Goal: Task Accomplishment & Management: Manage account settings

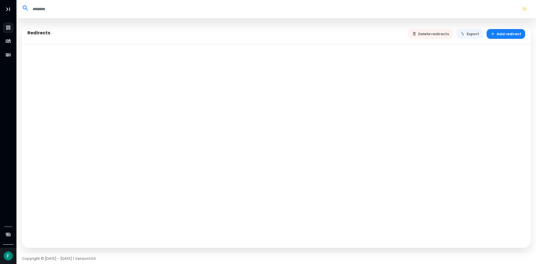
select select "**"
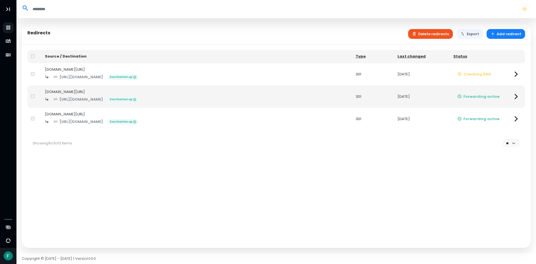
click at [446, 34] on button "Delete redirects" at bounding box center [430, 34] width 45 height 10
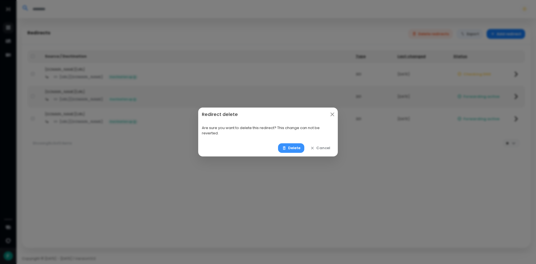
drag, startPoint x: 299, startPoint y: 149, endPoint x: 294, endPoint y: 149, distance: 5.0
click at [294, 149] on button "Delete" at bounding box center [291, 148] width 27 height 10
click at [294, 148] on button "Delete" at bounding box center [291, 148] width 27 height 10
click at [291, 147] on button "Delete" at bounding box center [291, 148] width 27 height 10
click at [320, 150] on button "Cancel" at bounding box center [320, 148] width 28 height 10
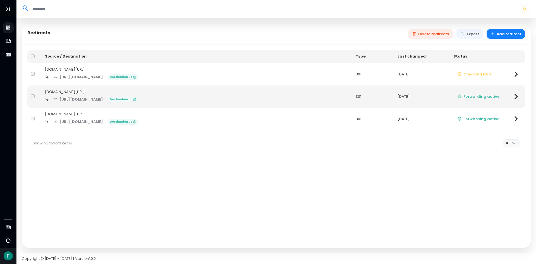
click at [309, 183] on div "Source / Destination Type Last changed Status [DOMAIN_NAME][URL] [URL][DOMAIN_N…" at bounding box center [276, 145] width 509 height 203
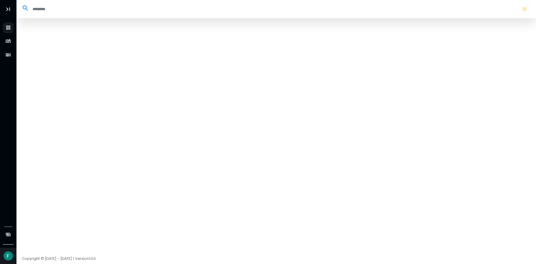
select select "**"
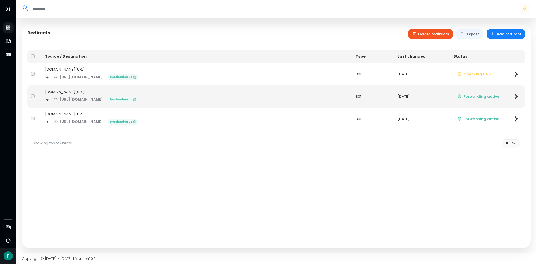
click at [423, 35] on button "Delete redirects" at bounding box center [430, 34] width 45 height 10
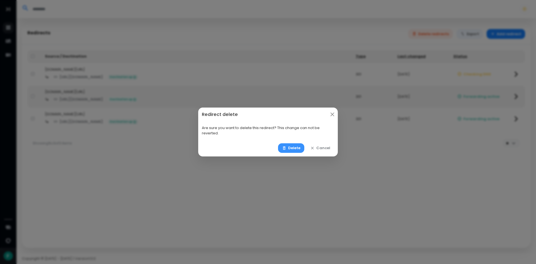
click at [294, 146] on button "Delete" at bounding box center [291, 148] width 27 height 10
click at [294, 147] on button "Delete" at bounding box center [291, 148] width 27 height 10
click at [295, 147] on button "Delete" at bounding box center [291, 148] width 27 height 10
click at [293, 148] on button "Delete" at bounding box center [291, 148] width 27 height 10
click at [292, 148] on button "Delete" at bounding box center [291, 148] width 27 height 10
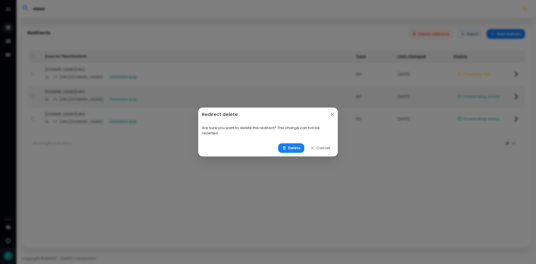
drag, startPoint x: 324, startPoint y: 145, endPoint x: 318, endPoint y: 147, distance: 5.5
click at [323, 145] on button "Cancel" at bounding box center [320, 148] width 28 height 10
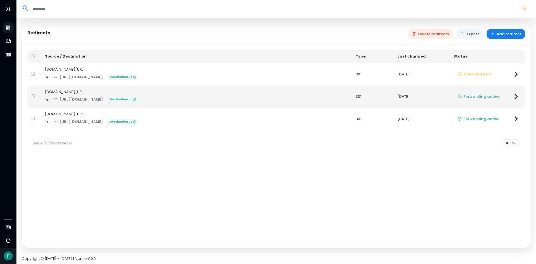
click at [247, 188] on div "Source / Destination Type Last changed Status [DOMAIN_NAME][URL] [URL][DOMAIN_N…" at bounding box center [276, 145] width 509 height 203
click at [504, 33] on button "Add redirect" at bounding box center [505, 34] width 39 height 10
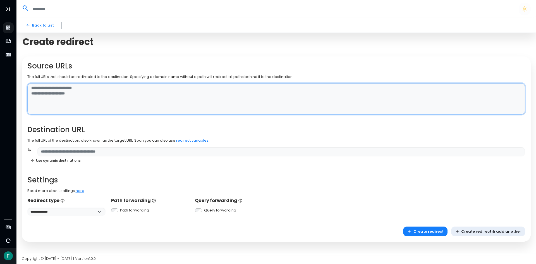
click at [73, 91] on textarea at bounding box center [276, 99] width 498 height 32
type textarea "*"
type textarea "**********"
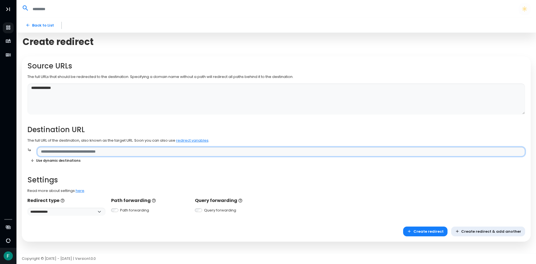
click at [147, 152] on input "text" at bounding box center [281, 152] width 488 height 10
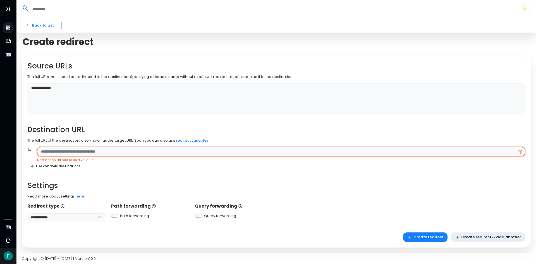
click at [105, 148] on input "text" at bounding box center [281, 152] width 488 height 10
paste input "**********"
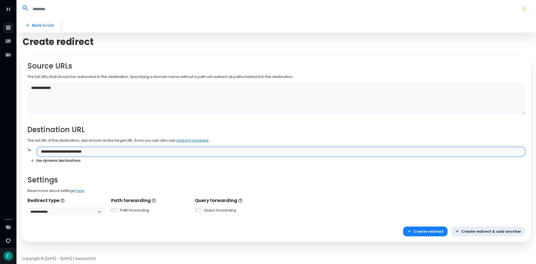
type input "**********"
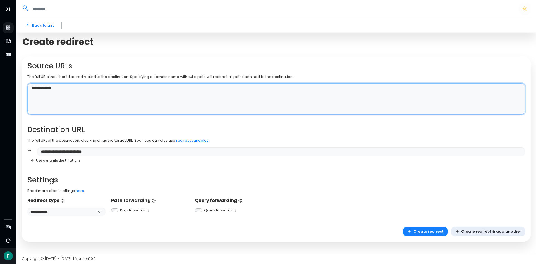
click at [381, 109] on textarea "**********" at bounding box center [276, 99] width 498 height 32
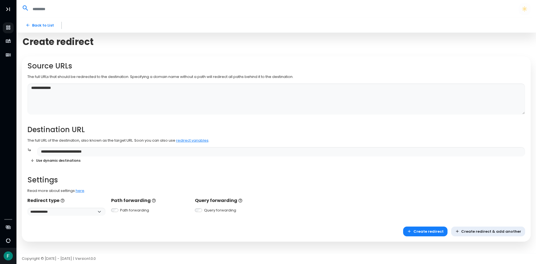
click at [258, 134] on h2 "Destination URL" at bounding box center [276, 129] width 498 height 9
click at [429, 230] on button "Create redirect" at bounding box center [425, 231] width 44 height 10
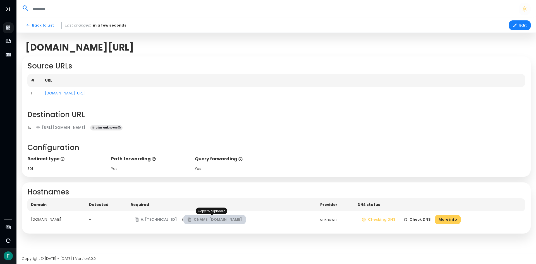
click at [206, 219] on button "CNAME: [DOMAIN_NAME]" at bounding box center [214, 220] width 63 height 10
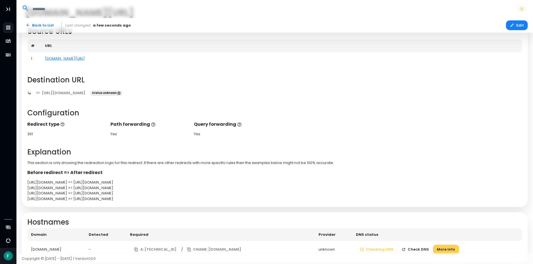
scroll to position [50, 0]
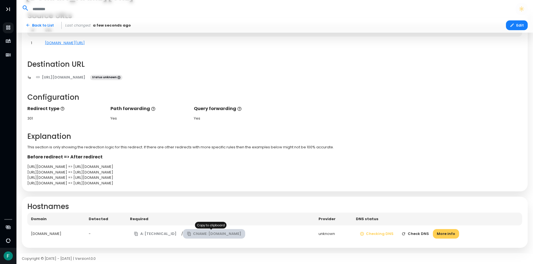
click at [199, 236] on button "CNAME: [DOMAIN_NAME]" at bounding box center [214, 234] width 63 height 10
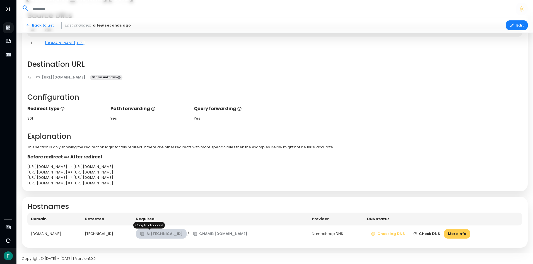
click at [157, 236] on button "A: [TECHNICAL_ID]" at bounding box center [161, 234] width 51 height 10
click at [432, 236] on button "Check DNS" at bounding box center [426, 234] width 35 height 10
click at [431, 237] on button "Check DNS" at bounding box center [426, 234] width 35 height 10
click at [464, 230] on button "More info" at bounding box center [457, 234] width 26 height 10
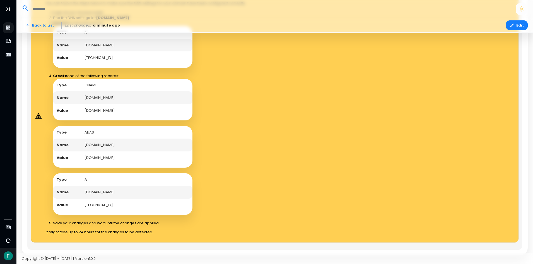
scroll to position [357, 0]
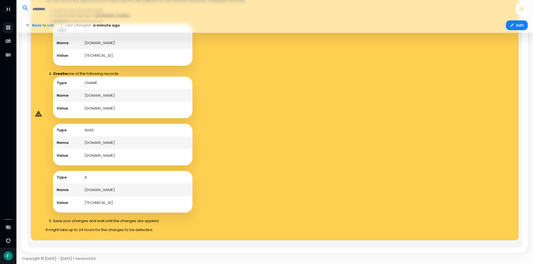
drag, startPoint x: 118, startPoint y: 188, endPoint x: 83, endPoint y: 190, distance: 35.5
click at [83, 190] on td "[DOMAIN_NAME]" at bounding box center [137, 189] width 112 height 13
copy td "[DOMAIN_NAME]"
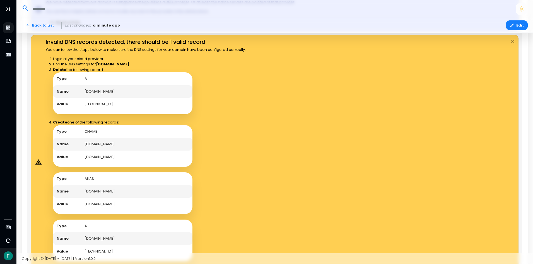
scroll to position [134, 0]
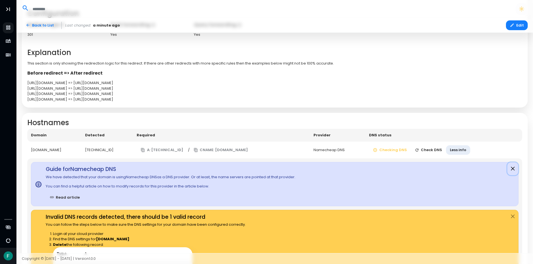
click at [511, 169] on button "Close" at bounding box center [513, 168] width 11 height 13
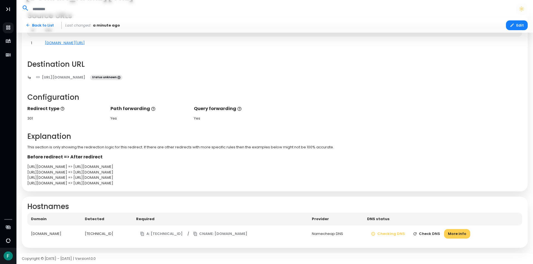
scroll to position [50, 0]
click at [432, 232] on button "Check DNS" at bounding box center [426, 234] width 35 height 10
